Goal: Task Accomplishment & Management: Manage account settings

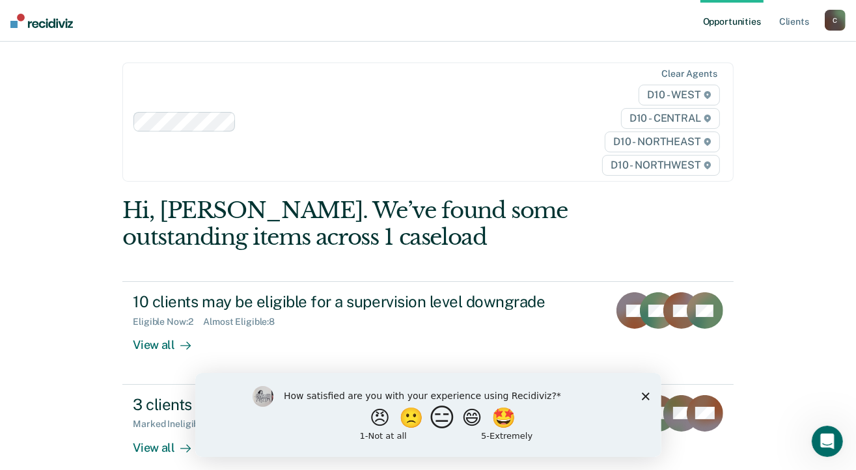
click at [446, 422] on button "😑" at bounding box center [443, 417] width 31 height 26
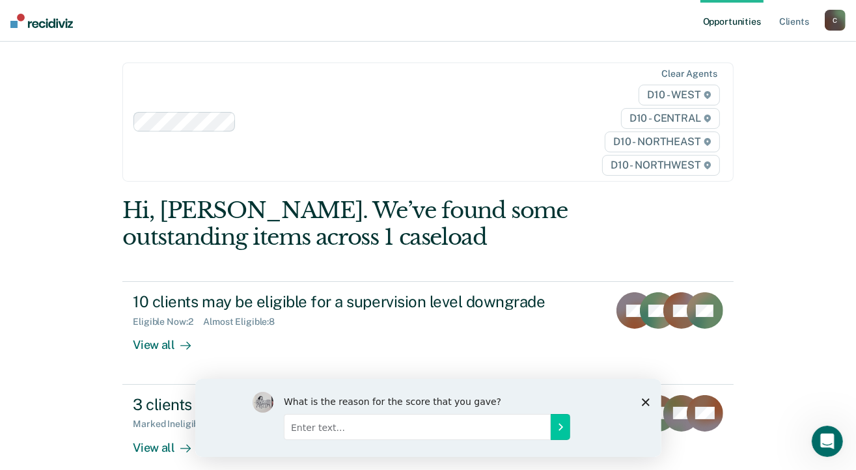
click at [642, 400] on polygon "Close survey" at bounding box center [645, 402] width 8 height 8
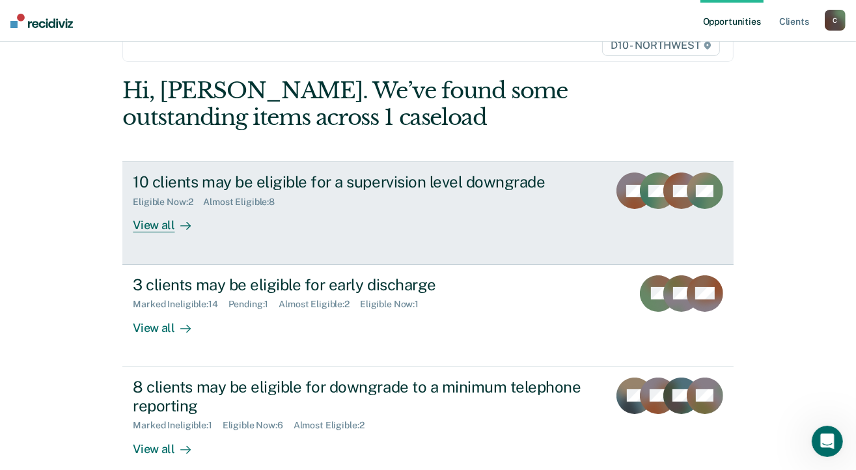
scroll to position [109, 0]
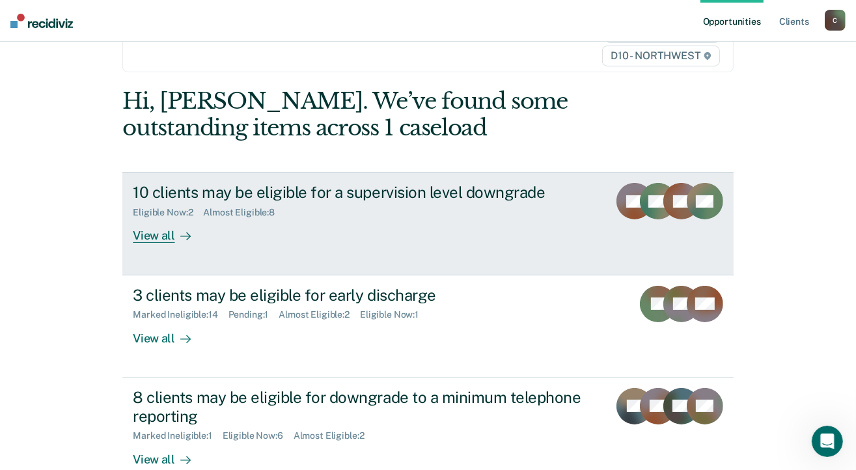
click at [161, 238] on div "View all" at bounding box center [169, 230] width 73 height 25
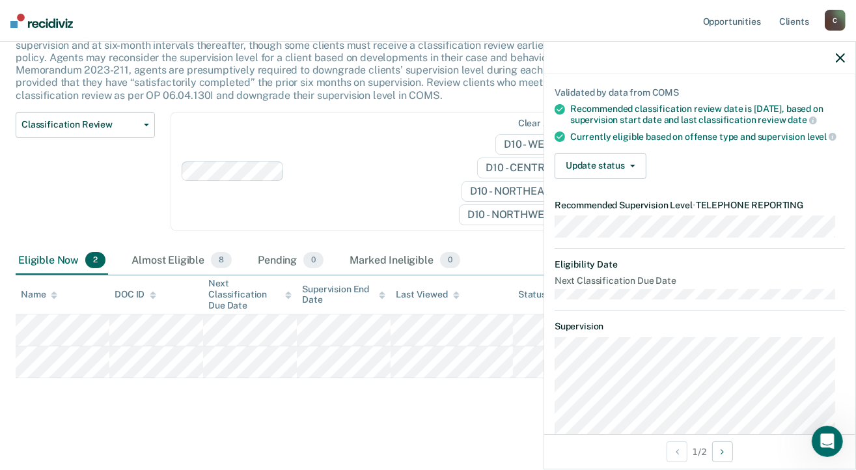
scroll to position [65, 0]
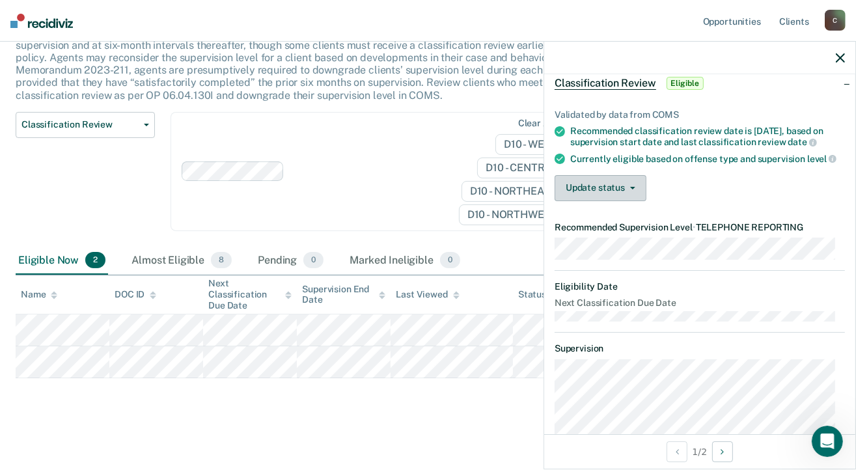
click at [631, 201] on button "Update status" at bounding box center [601, 188] width 92 height 26
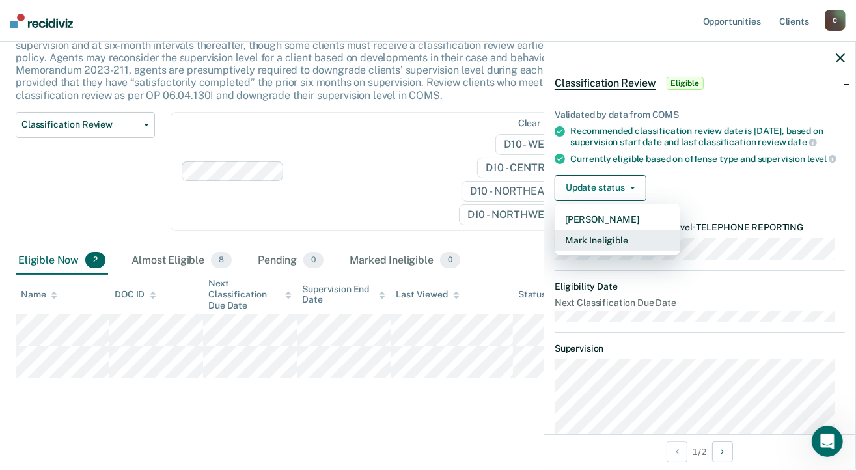
click at [618, 251] on button "Mark Ineligible" at bounding box center [618, 240] width 126 height 21
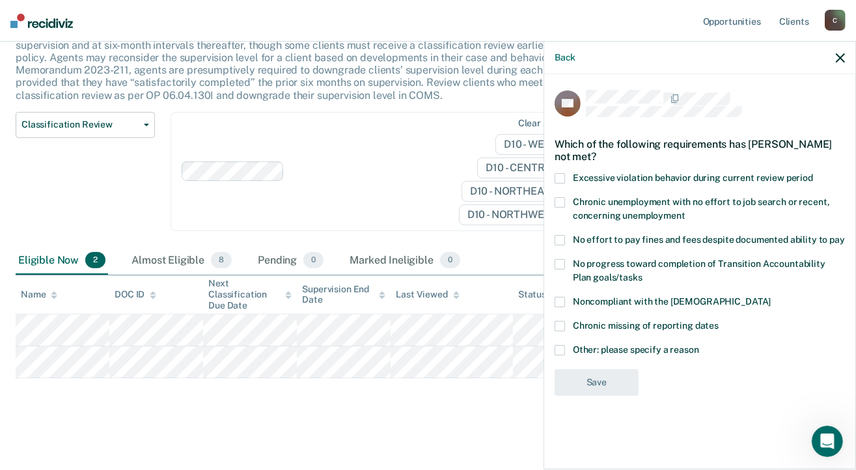
click at [558, 298] on span at bounding box center [560, 302] width 10 height 10
click at [771, 297] on input "Noncompliant with the [DEMOGRAPHIC_DATA]" at bounding box center [771, 297] width 0 height 0
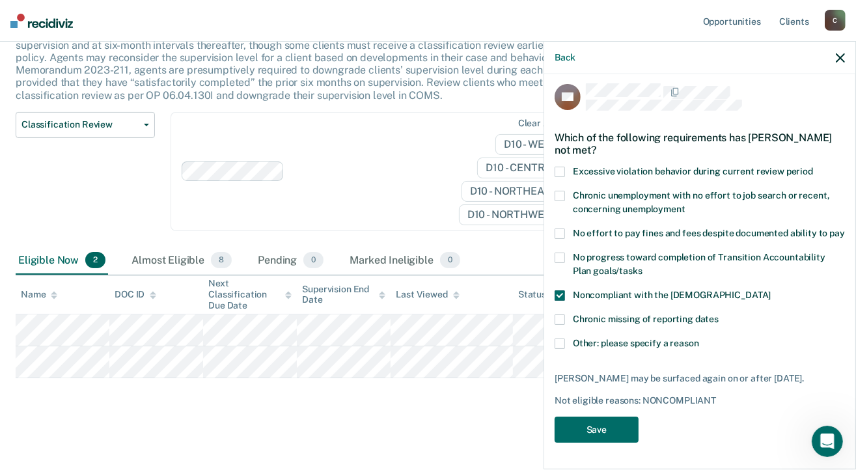
scroll to position [18, 0]
click at [581, 428] on button "Save" at bounding box center [597, 430] width 84 height 27
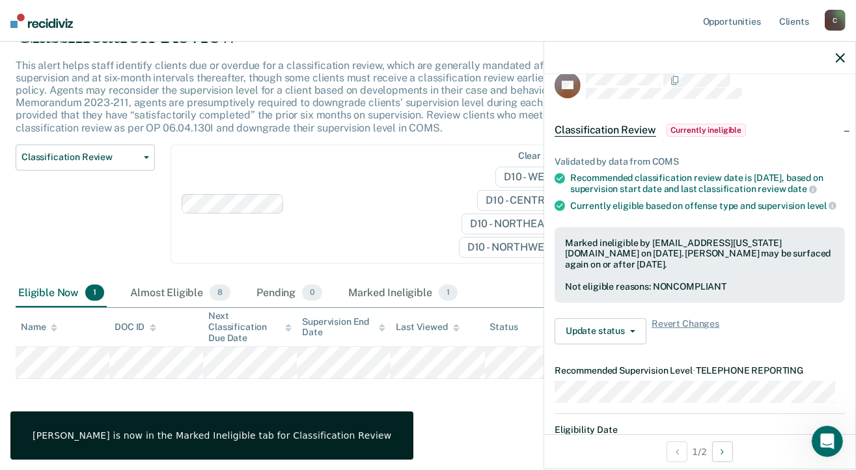
click at [838, 56] on icon "button" at bounding box center [840, 57] width 9 height 9
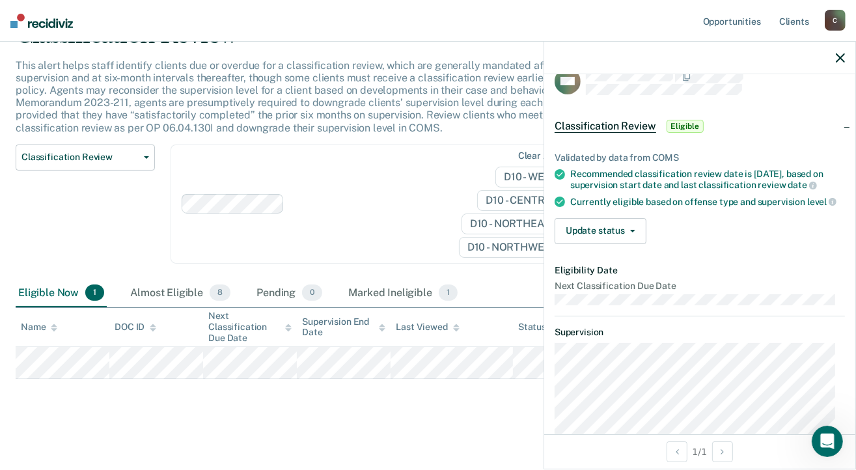
scroll to position [0, 0]
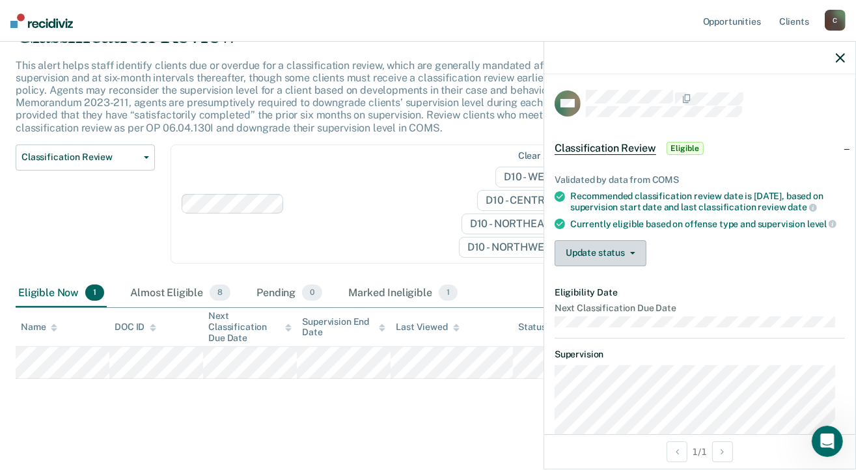
click at [633, 264] on button "Update status" at bounding box center [601, 253] width 92 height 26
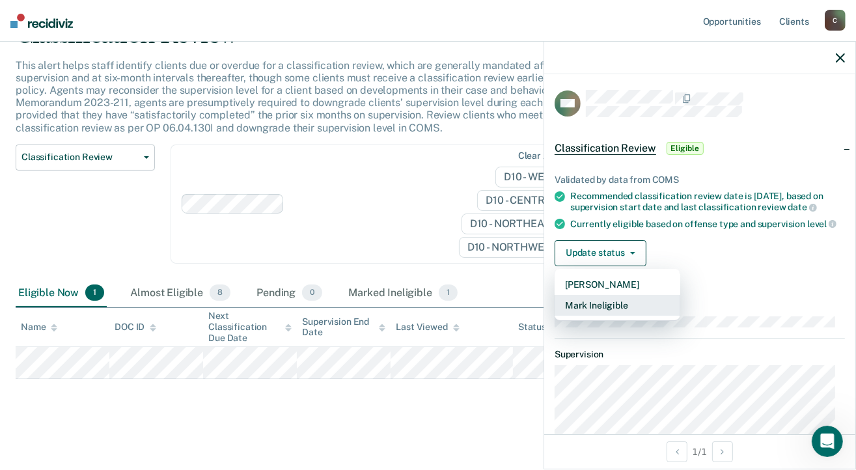
click at [646, 310] on button "Mark Ineligible" at bounding box center [618, 305] width 126 height 21
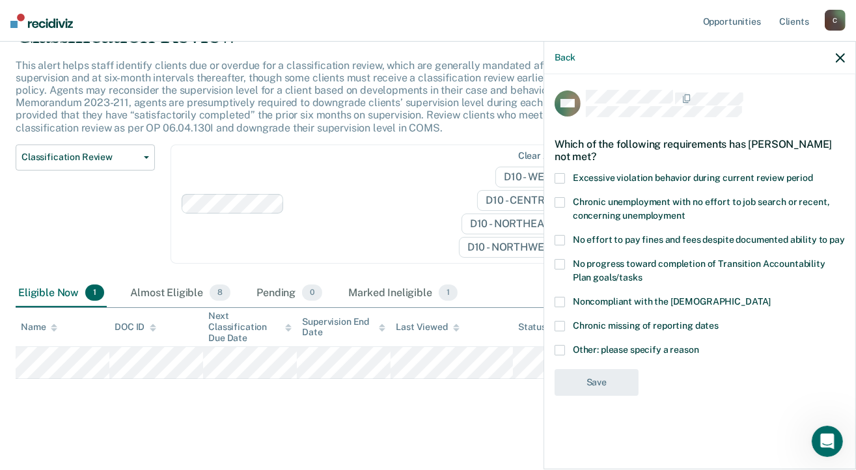
click at [836, 58] on icon "button" at bounding box center [840, 57] width 9 height 9
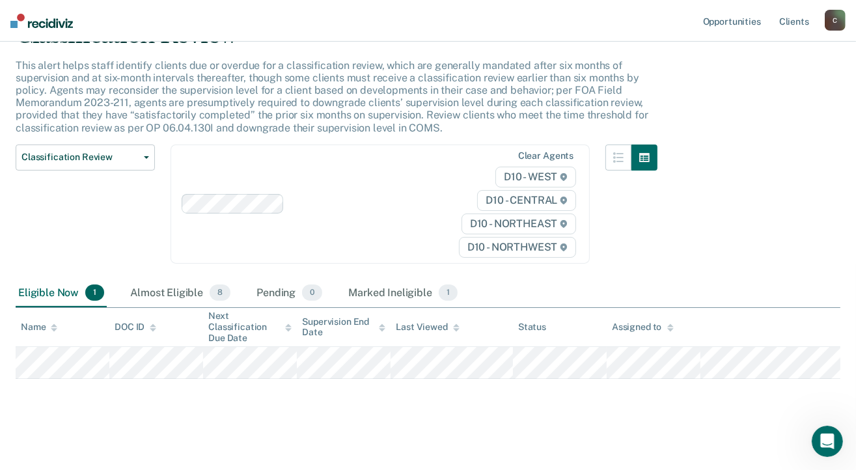
click at [785, 206] on div "Classification Review This alert helps staff identify clients due or overdue fo…" at bounding box center [428, 198] width 825 height 353
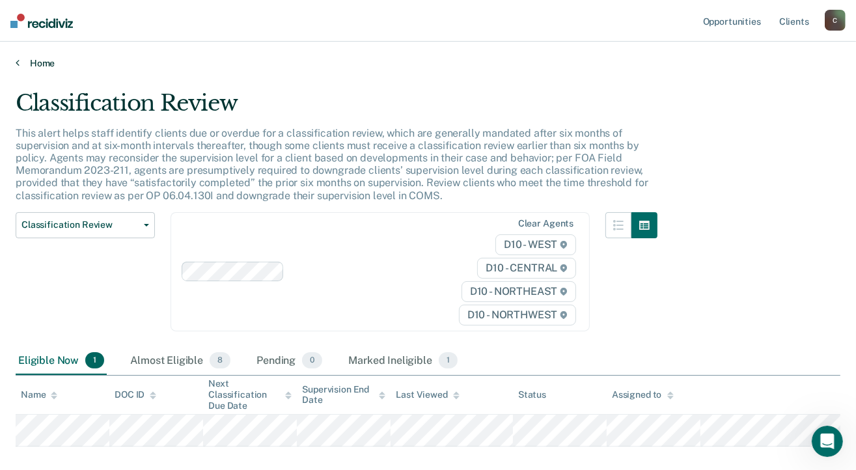
click at [19, 63] on link "Home" at bounding box center [428, 63] width 825 height 12
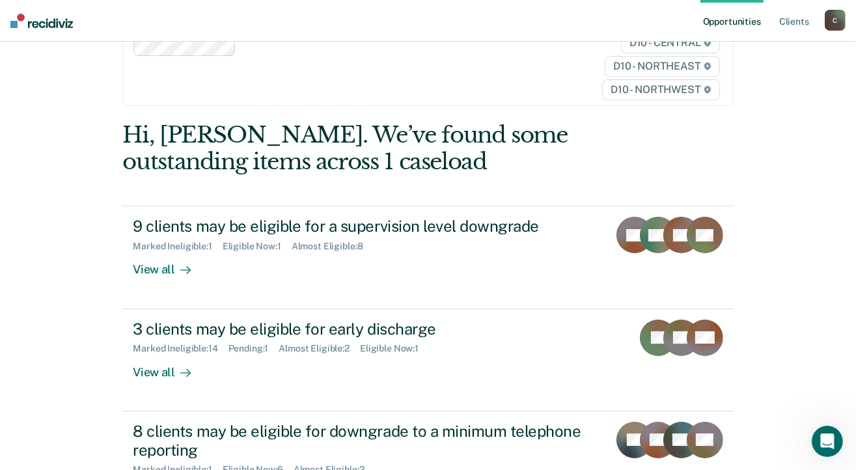
scroll to position [130, 0]
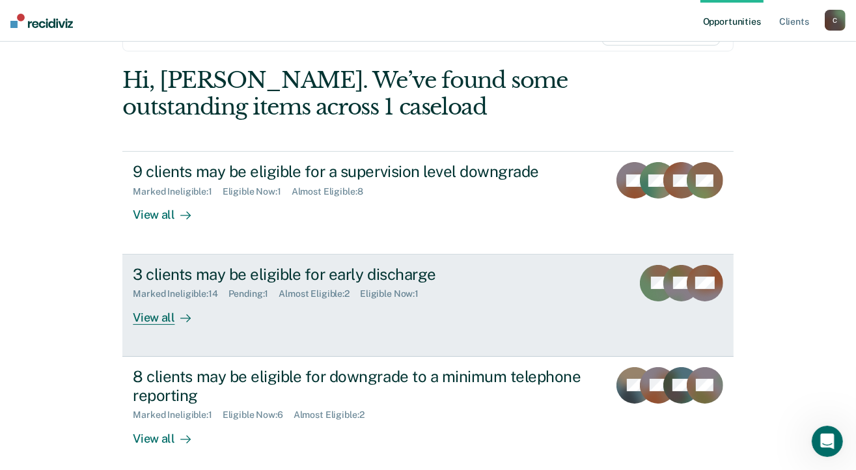
click at [159, 320] on div "View all" at bounding box center [169, 311] width 73 height 25
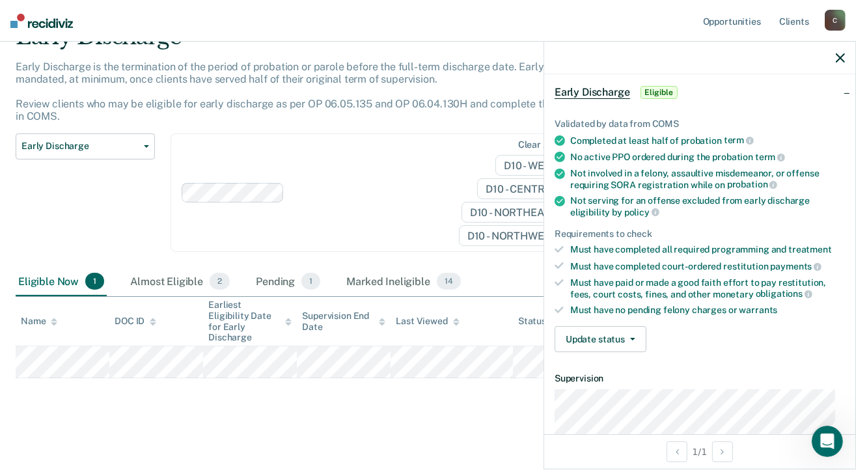
scroll to position [130, 0]
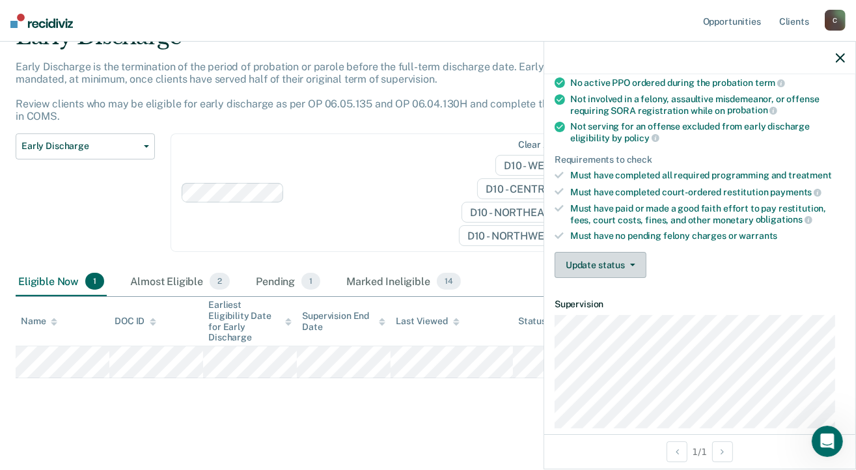
click at [632, 264] on button "Update status" at bounding box center [601, 265] width 92 height 26
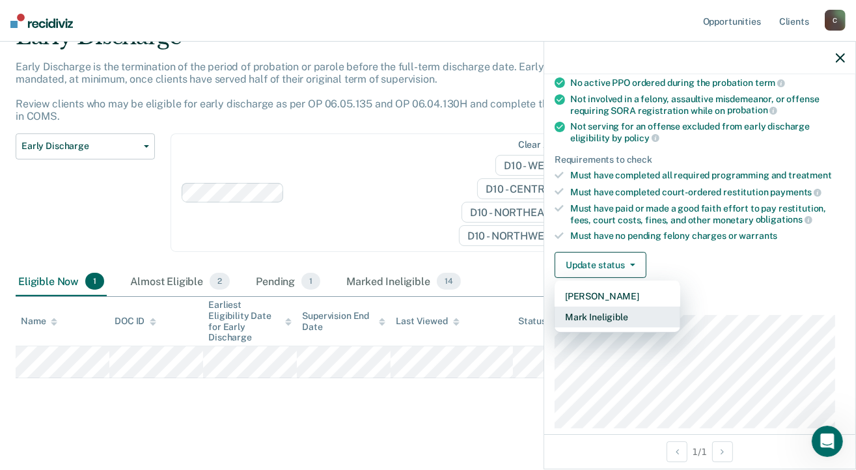
click at [614, 309] on button "Mark Ineligible" at bounding box center [618, 317] width 126 height 21
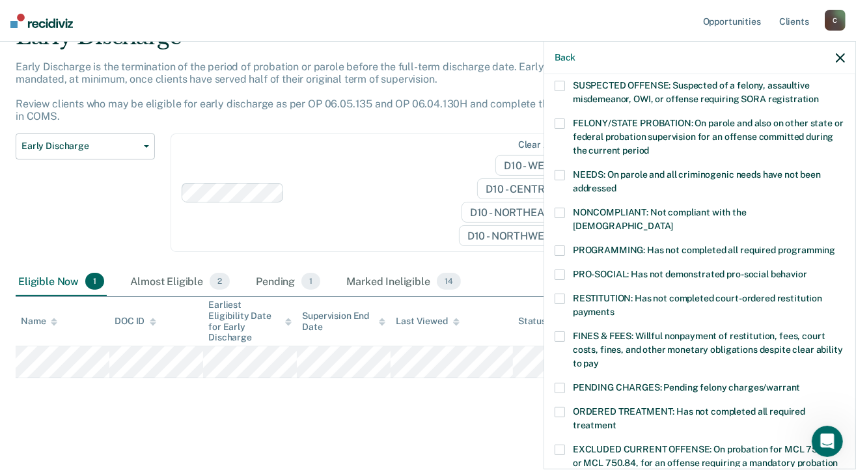
click at [556, 245] on span at bounding box center [560, 250] width 10 height 10
click at [835, 245] on input "PROGRAMMING: Has not completed all required programming" at bounding box center [835, 245] width 0 height 0
click at [555, 331] on span at bounding box center [560, 336] width 10 height 10
click at [599, 359] on input "FINES & FEES: Willful nonpayment of restitution, fees, court costs, fines, and …" at bounding box center [599, 359] width 0 height 0
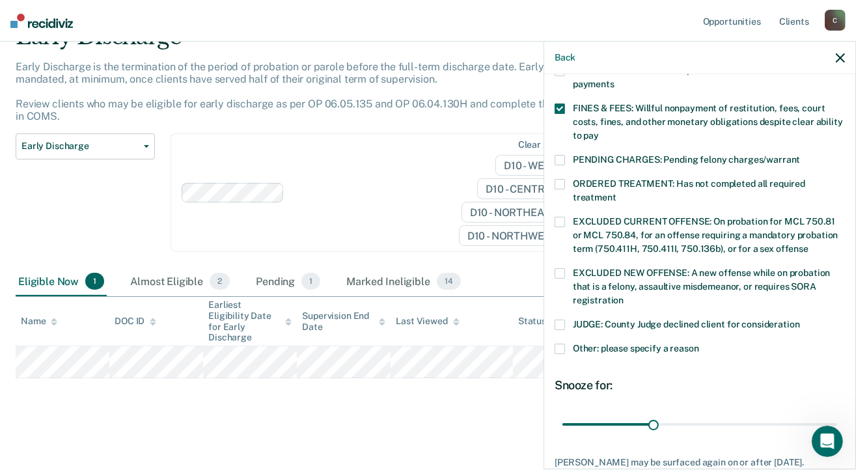
scroll to position [426, 0]
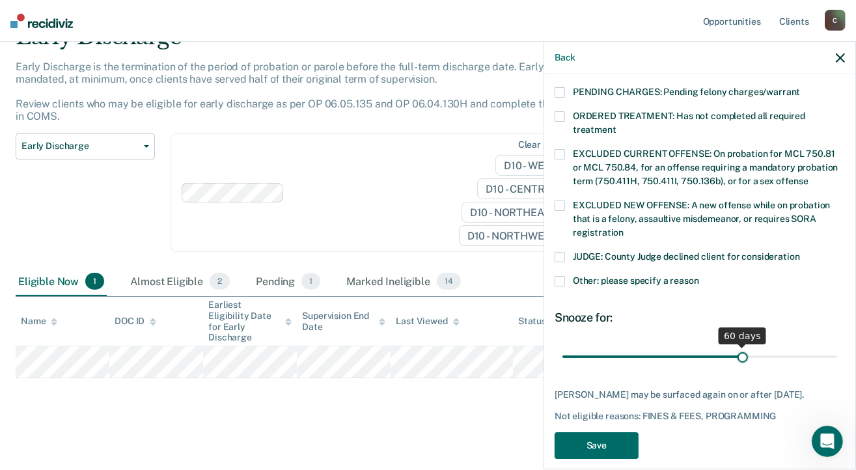
drag, startPoint x: 649, startPoint y: 342, endPoint x: 735, endPoint y: 341, distance: 85.9
type input "60"
click at [735, 346] on input "range" at bounding box center [699, 357] width 275 height 23
click at [625, 432] on button "Save" at bounding box center [597, 445] width 84 height 27
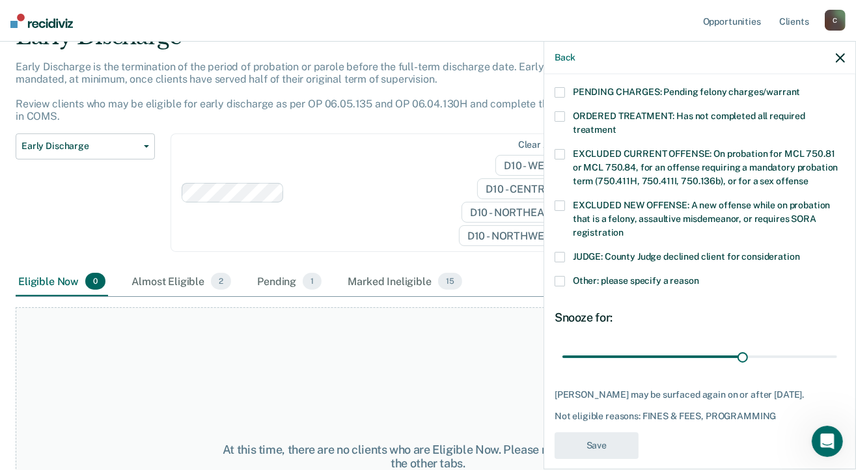
scroll to position [352, 0]
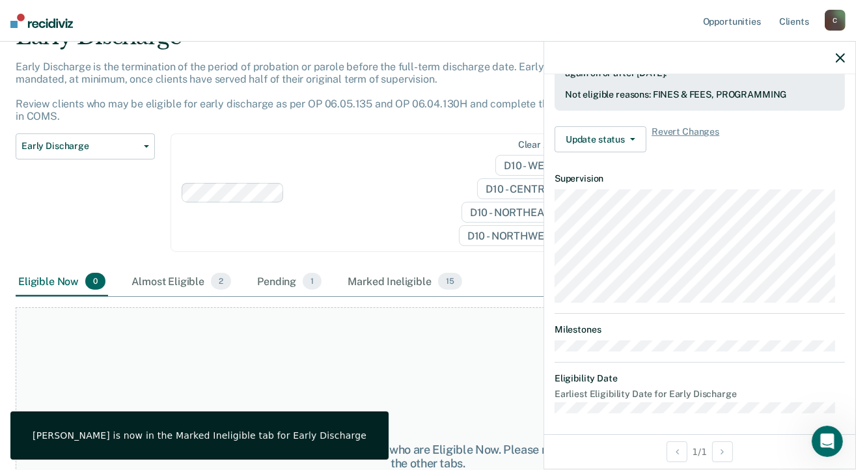
click at [841, 53] on icon "button" at bounding box center [840, 57] width 9 height 9
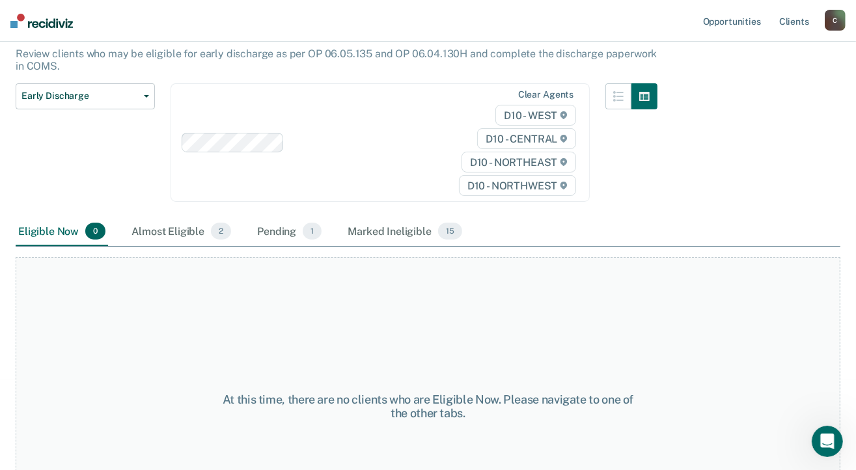
scroll to position [0, 0]
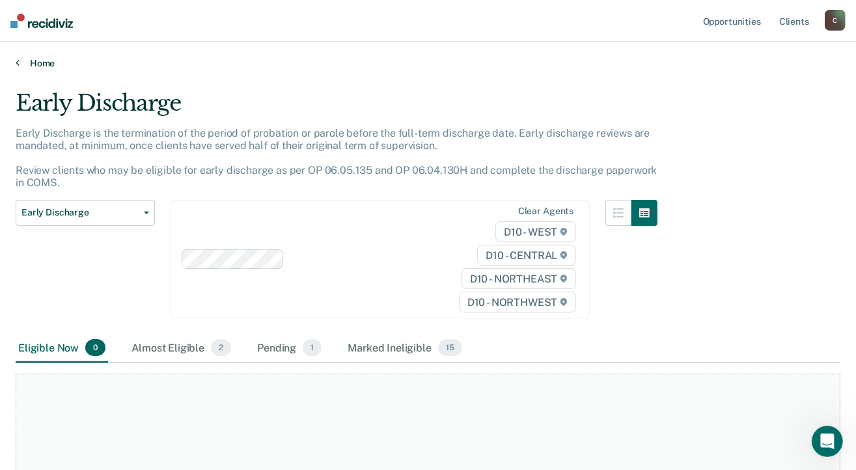
click at [16, 60] on icon at bounding box center [18, 62] width 4 height 10
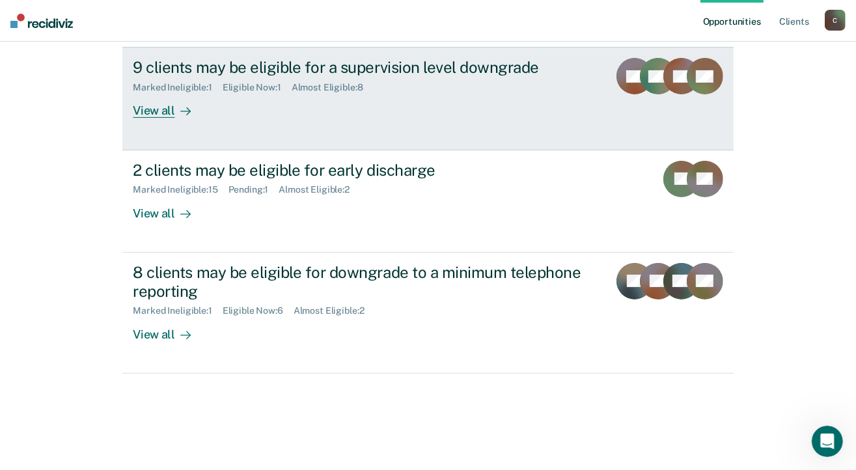
scroll to position [240, 0]
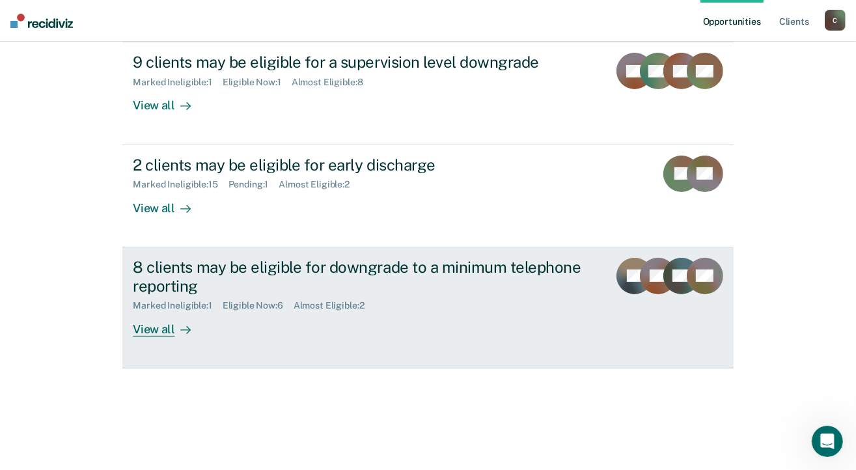
click at [159, 331] on div "View all" at bounding box center [169, 323] width 73 height 25
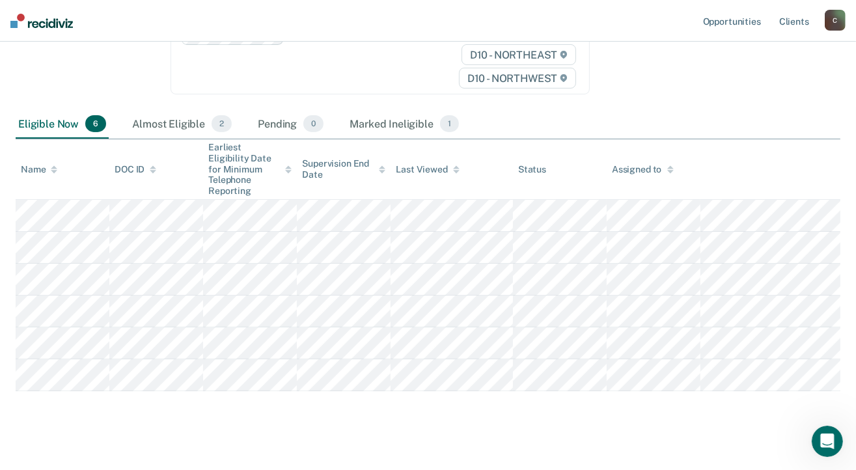
scroll to position [237, 0]
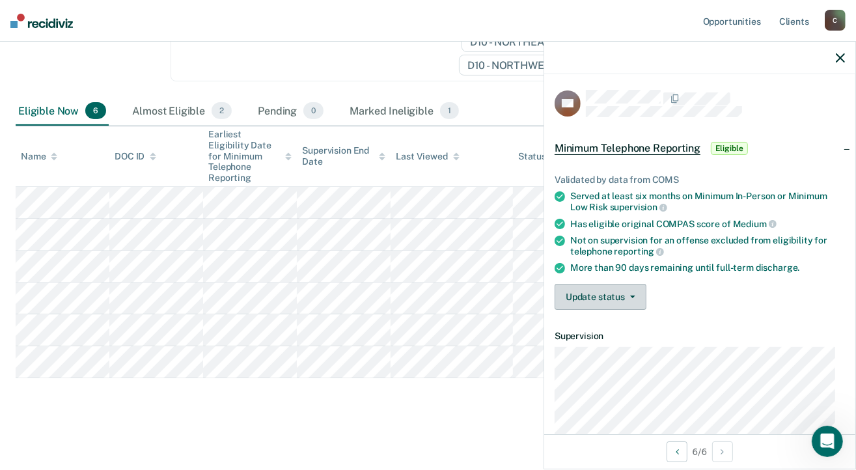
click at [633, 295] on icon "button" at bounding box center [632, 296] width 5 height 3
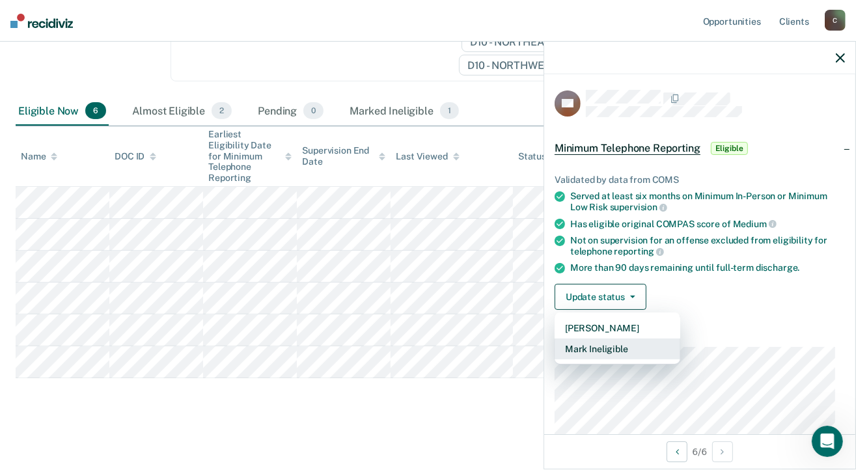
click at [625, 350] on button "Mark Ineligible" at bounding box center [618, 348] width 126 height 21
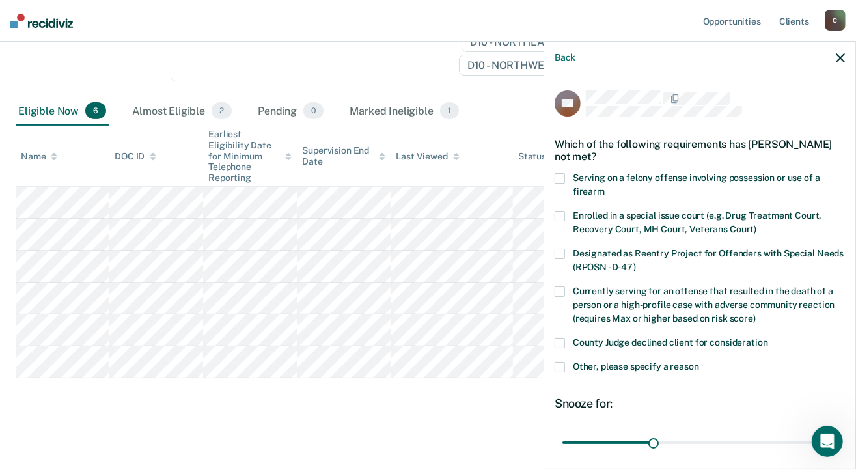
click at [566, 370] on label "Other, please specify a reason" at bounding box center [700, 369] width 290 height 14
click at [699, 362] on input "Other, please specify a reason" at bounding box center [699, 362] width 0 height 0
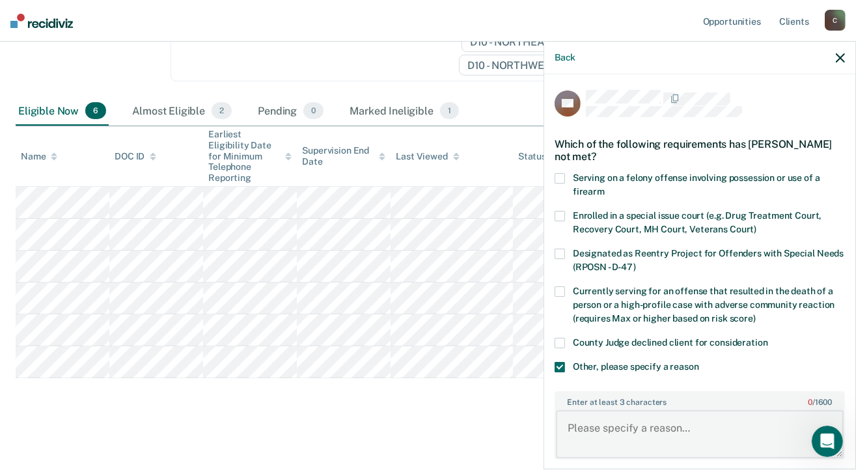
click at [603, 430] on textarea "Enter at least 3 characters 0 / 1600" at bounding box center [700, 434] width 288 height 48
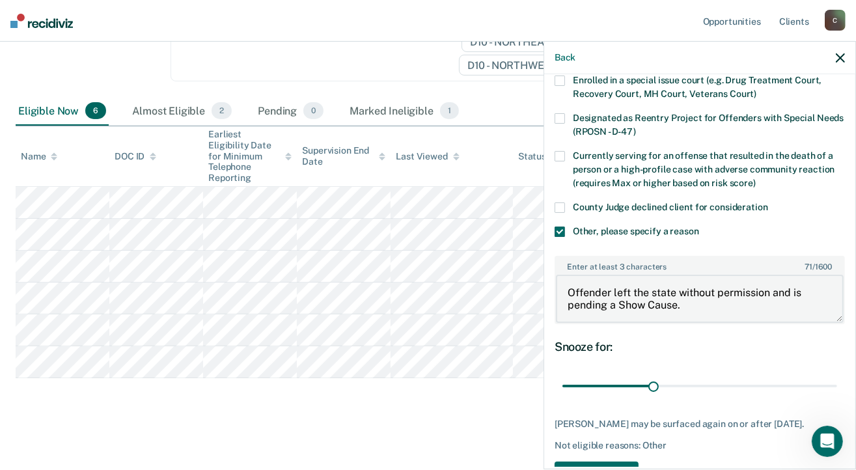
scroll to position [177, 0]
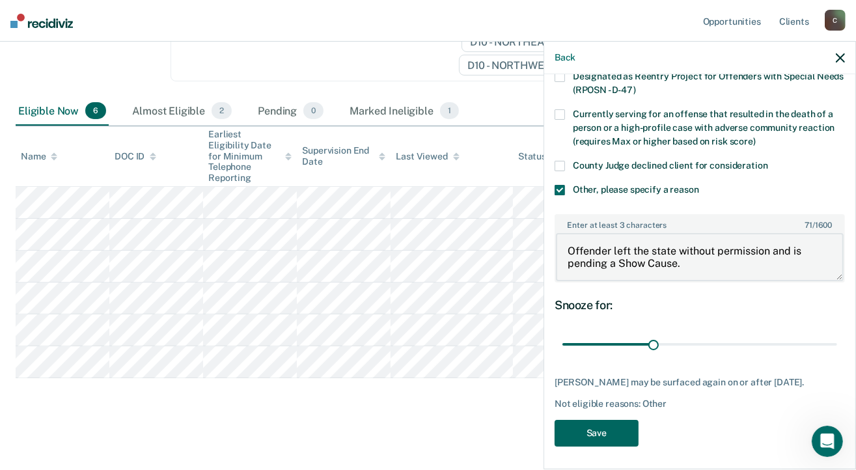
type textarea "Offender left the state without permission and is pending a Show Cause."
click at [602, 432] on button "Save" at bounding box center [597, 433] width 84 height 27
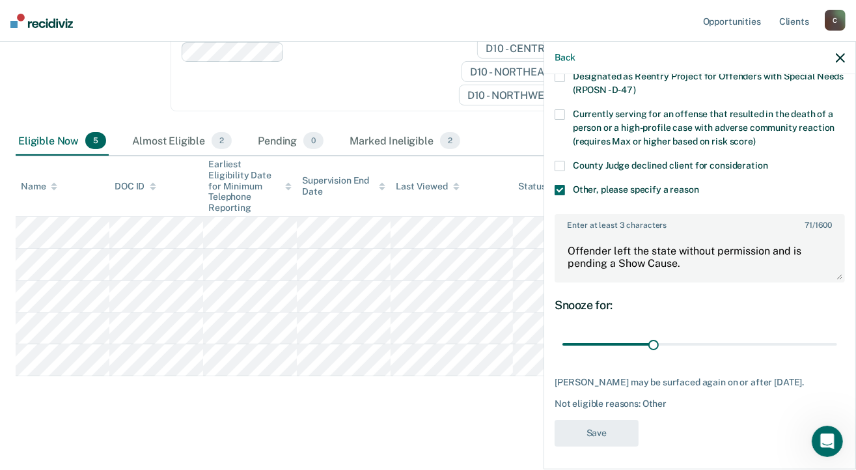
scroll to position [205, 0]
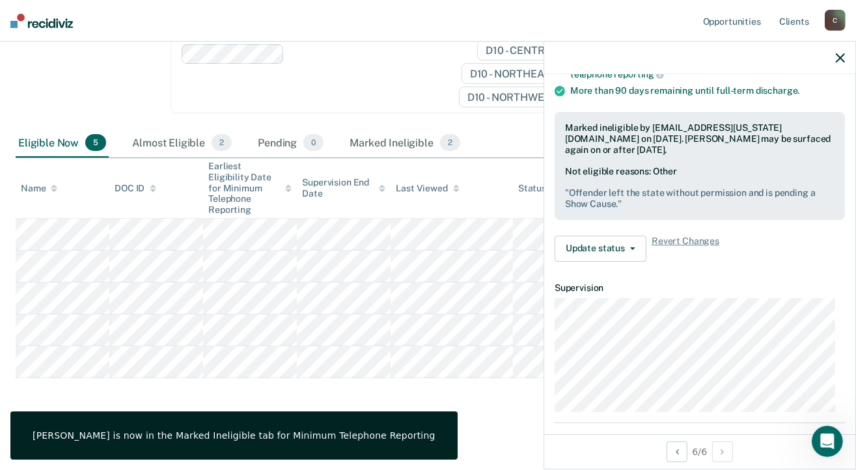
click at [838, 59] on icon "button" at bounding box center [840, 57] width 9 height 9
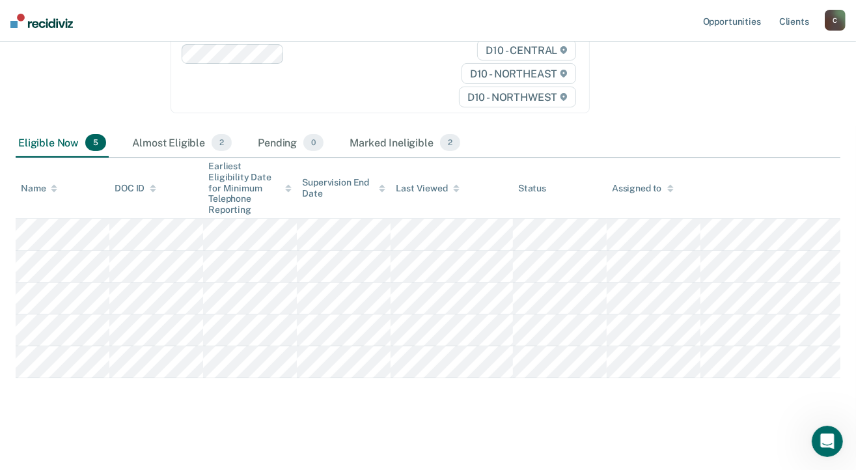
click at [837, 15] on div "C" at bounding box center [835, 20] width 21 height 21
click at [741, 87] on link "Log Out" at bounding box center [782, 85] width 105 height 11
